Goal: Transaction & Acquisition: Purchase product/service

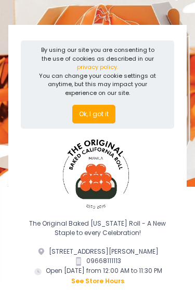
click at [80, 113] on button "Ok, I got it" at bounding box center [93, 114] width 43 height 19
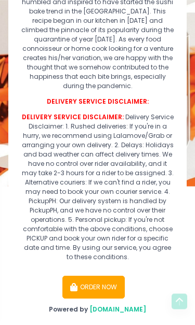
scroll to position [309, 0]
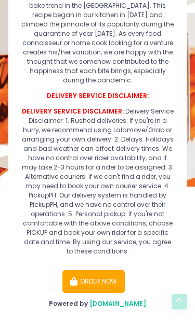
click at [86, 271] on button "ORDER NOW" at bounding box center [93, 281] width 62 height 23
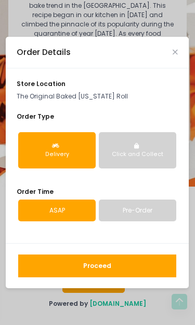
click at [118, 212] on link "Pre-Order" at bounding box center [137, 211] width 77 height 22
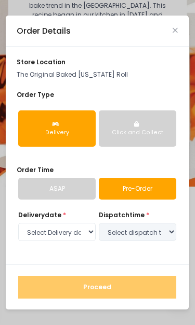
select select "[DATE]"
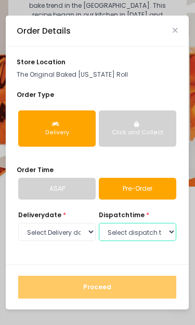
click at [109, 233] on select "Select dispatch time 05:00 PM - 05:30 PM 05:30 PM - 06:00 PM 06:00 PM - 06:30 P…" at bounding box center [137, 232] width 77 height 19
select select "19:00"
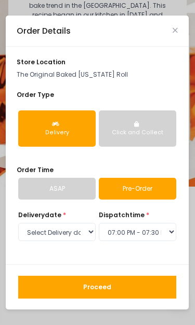
click at [64, 290] on button "Proceed" at bounding box center [97, 287] width 158 height 23
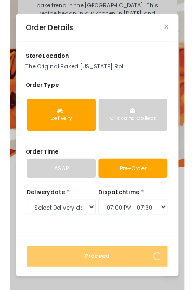
scroll to position [18, 0]
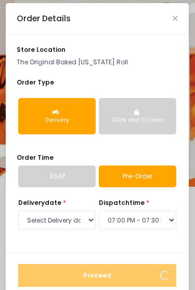
click at [40, 173] on link "ASAP" at bounding box center [56, 177] width 77 height 22
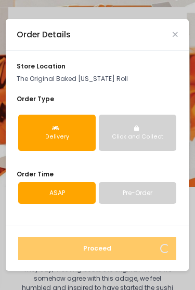
click at [125, 130] on button "Click and Collect" at bounding box center [137, 133] width 77 height 36
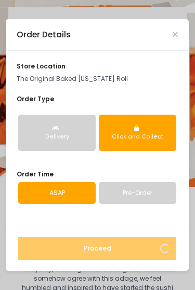
click at [44, 193] on link "ASAP" at bounding box center [56, 193] width 77 height 22
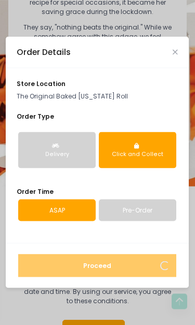
scroll to position [260, 0]
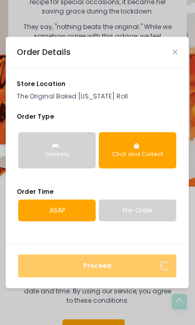
click at [178, 51] on div "Order Details" at bounding box center [97, 52] width 183 height 31
click at [175, 50] on icon "Close" at bounding box center [174, 52] width 5 height 7
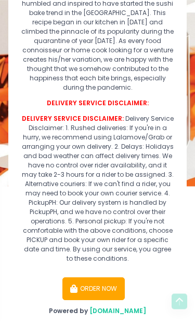
scroll to position [302, 0]
click at [76, 285] on icon "button" at bounding box center [74, 289] width 9 height 8
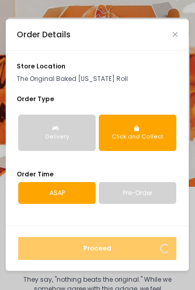
scroll to position [0, 0]
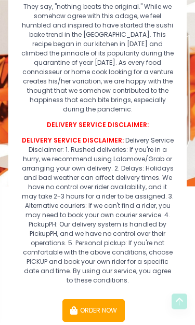
scroll to position [309, 0]
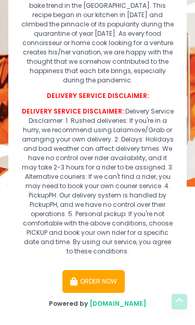
click at [72, 278] on icon "button" at bounding box center [74, 282] width 9 height 8
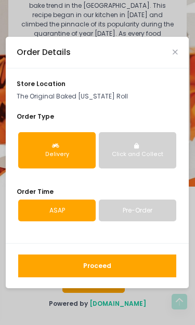
click at [124, 160] on button "Click and Collect" at bounding box center [137, 150] width 77 height 36
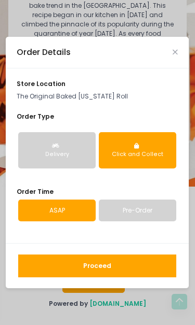
click at [125, 209] on link "Pre-Order" at bounding box center [137, 211] width 77 height 22
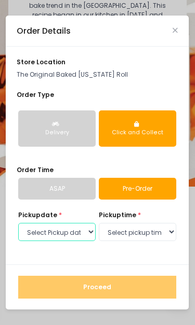
click at [70, 230] on select "Select Pickup date [DATE] [DATE] [DATE] [DATE] [DATE] [DATE] [DATE] [DATE] [DAT…" at bounding box center [56, 232] width 77 height 19
select select "[DATE]"
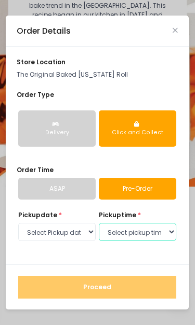
click at [116, 231] on select "Select pickup time 12:00 AM - 12:30 AM 12:30 AM - 01:00 AM 01:00 AM - 01:30 AM …" at bounding box center [137, 232] width 77 height 19
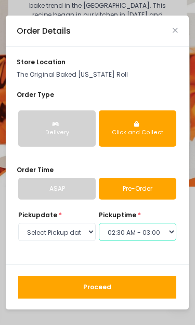
click at [114, 230] on select "Select pickup time 12:00 AM - 12:30 AM 12:30 AM - 01:00 AM 01:00 AM - 01:30 AM …" at bounding box center [137, 232] width 77 height 19
select select "09:30"
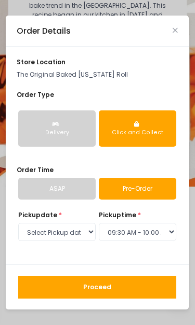
click at [58, 291] on button "Proceed" at bounding box center [97, 287] width 158 height 23
